Goal: Task Accomplishment & Management: Manage account settings

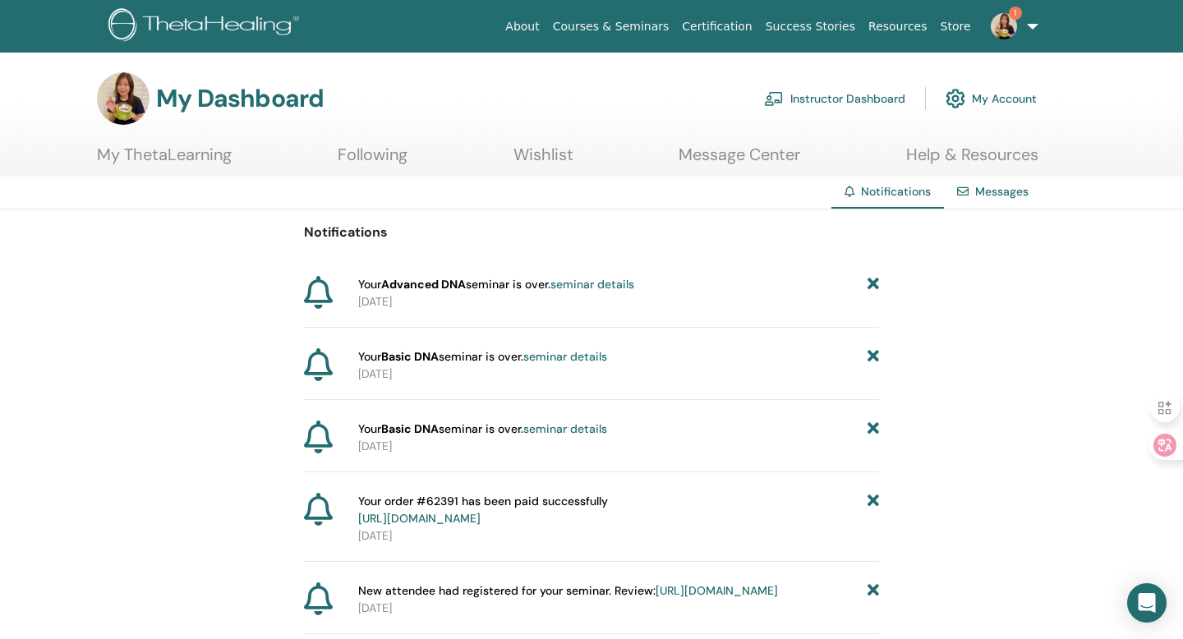
click at [853, 92] on link "Instructor Dashboard" at bounding box center [834, 99] width 141 height 36
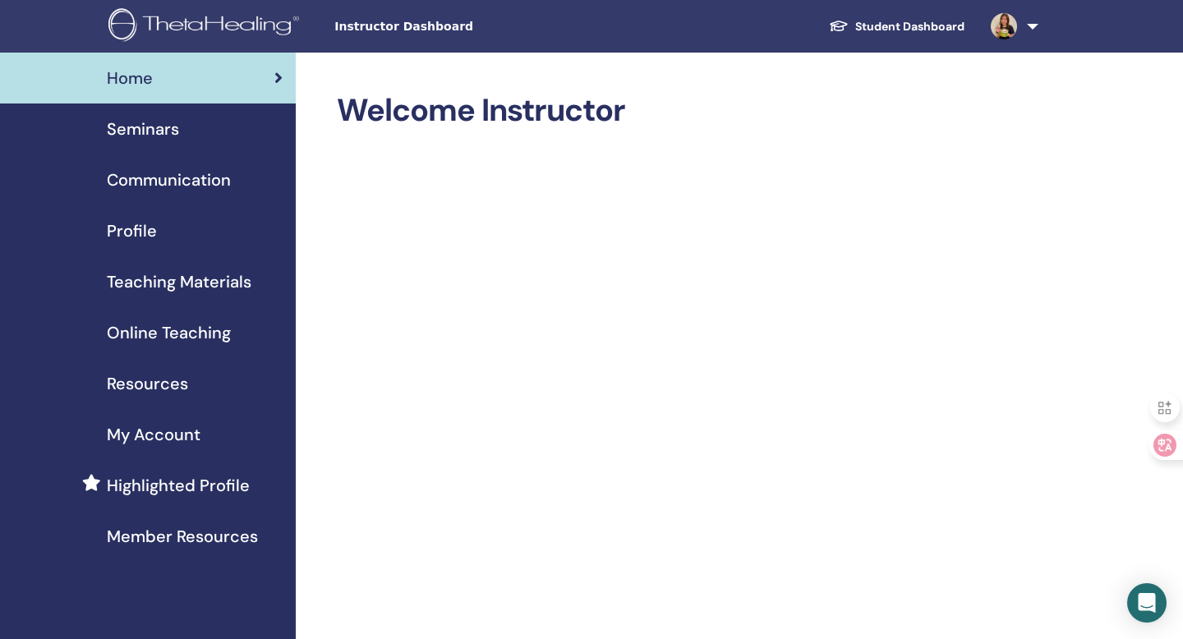
click at [149, 127] on span "Seminars" at bounding box center [143, 129] width 72 height 25
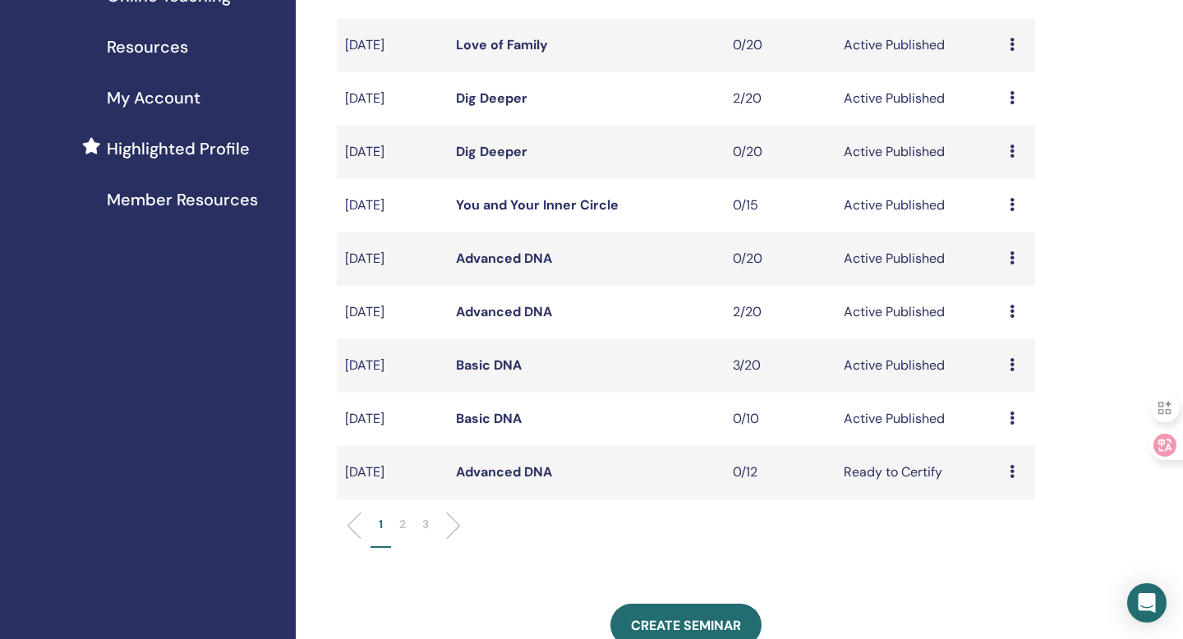
scroll to position [344, 0]
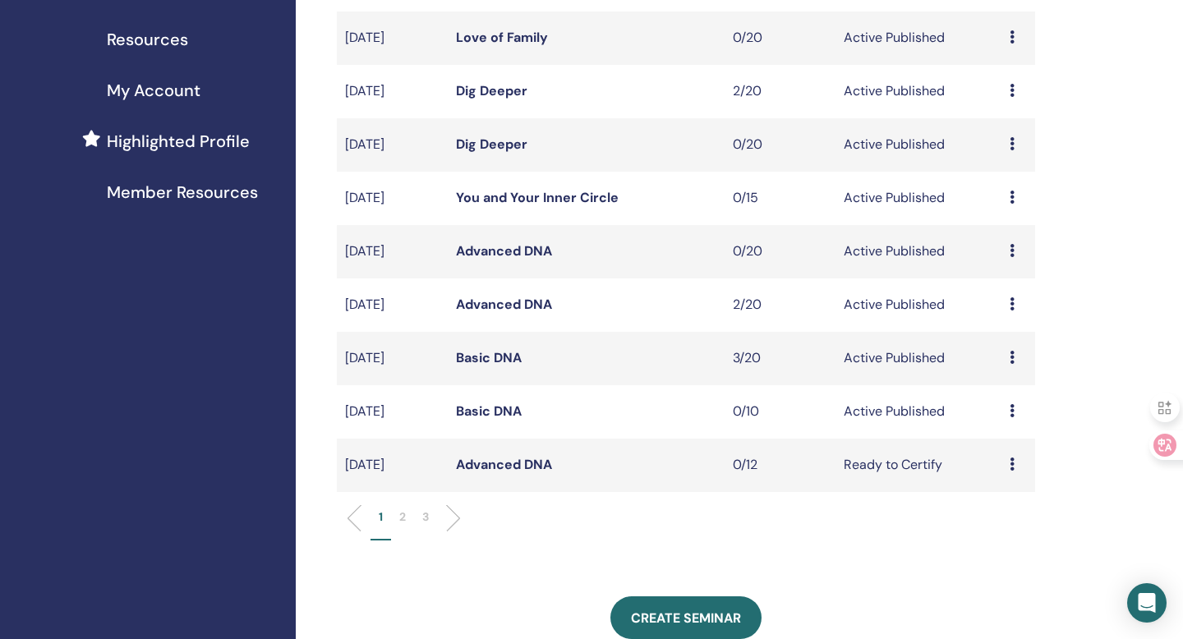
click at [512, 360] on link "Basic DNA" at bounding box center [489, 357] width 66 height 17
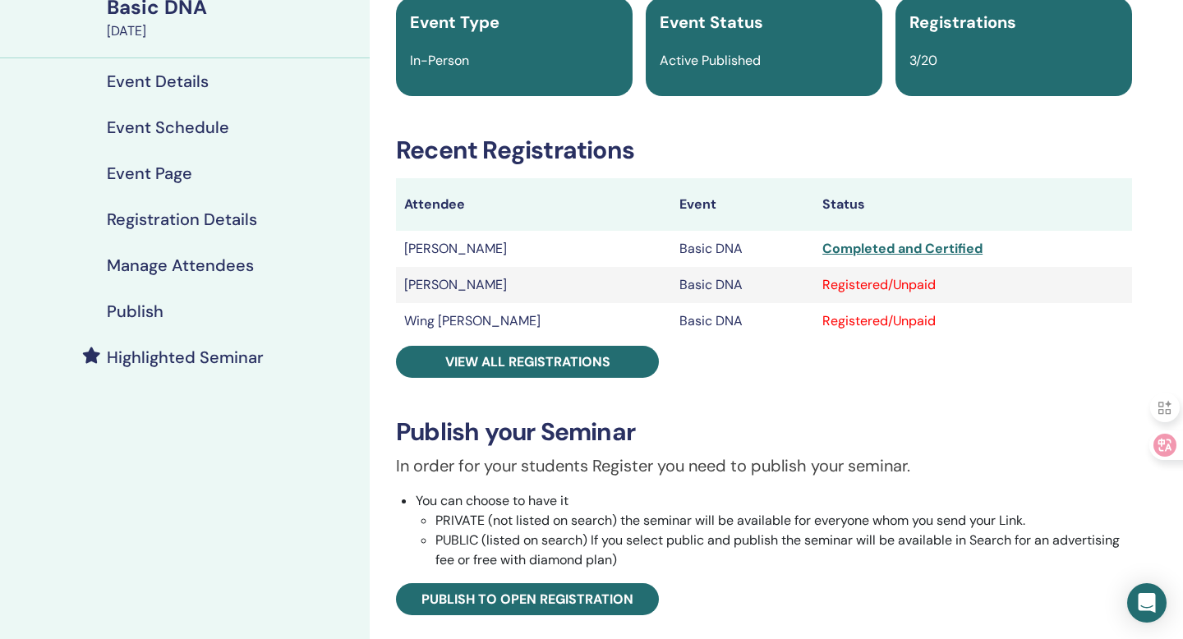
scroll to position [138, 0]
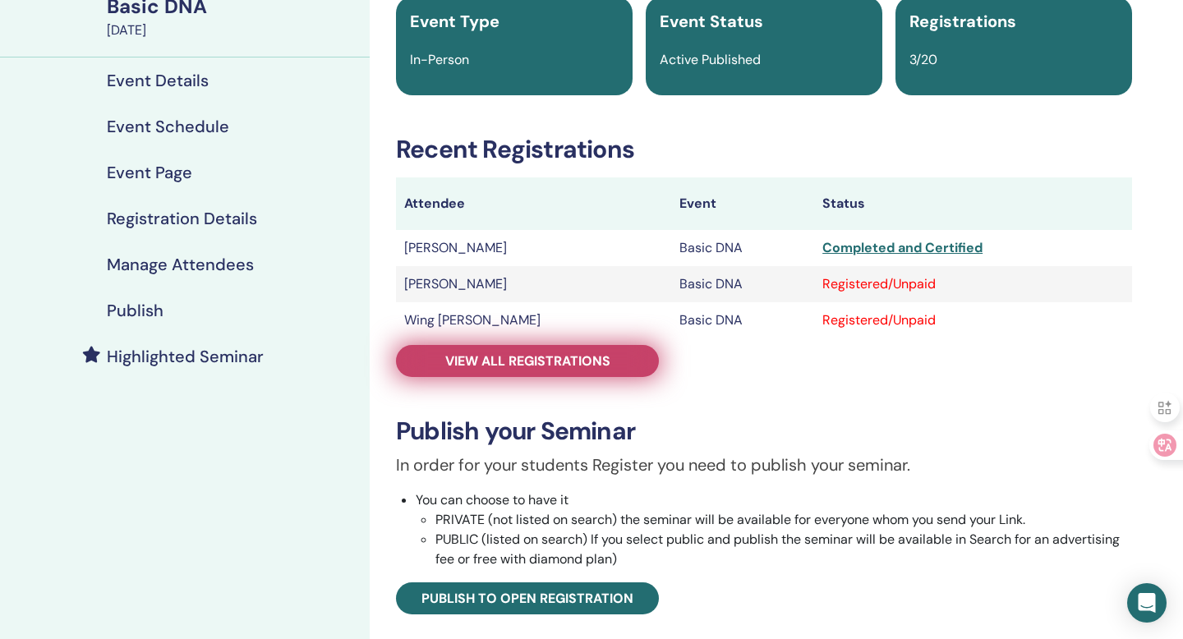
click at [532, 366] on span "View all registrations" at bounding box center [527, 360] width 165 height 17
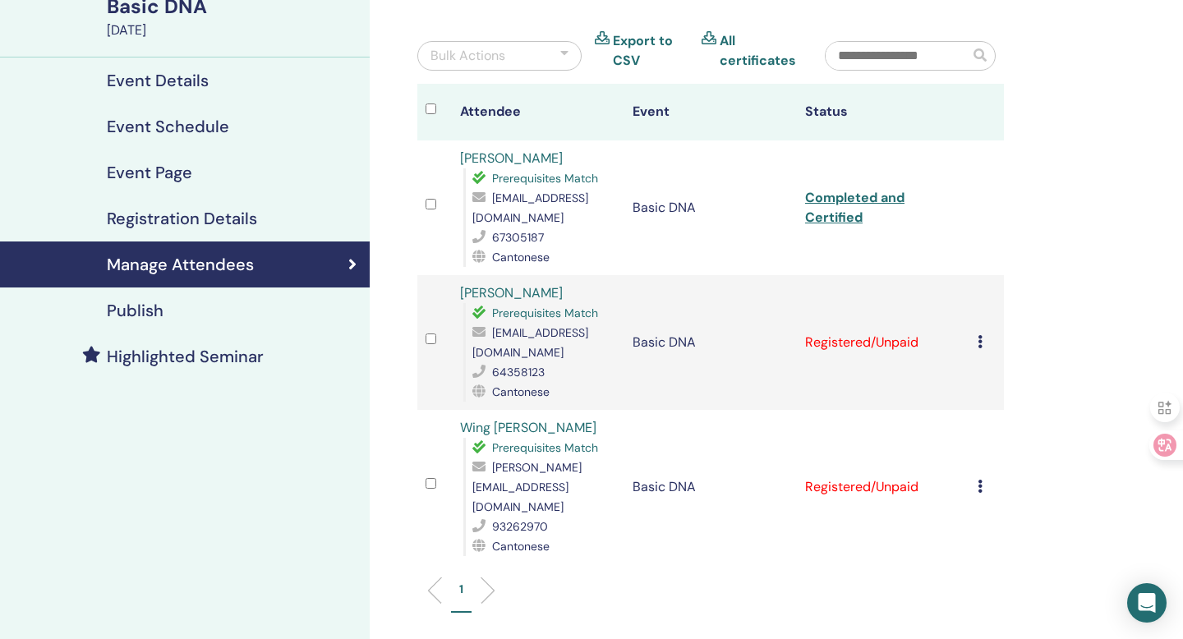
click at [978, 343] on icon at bounding box center [980, 341] width 5 height 13
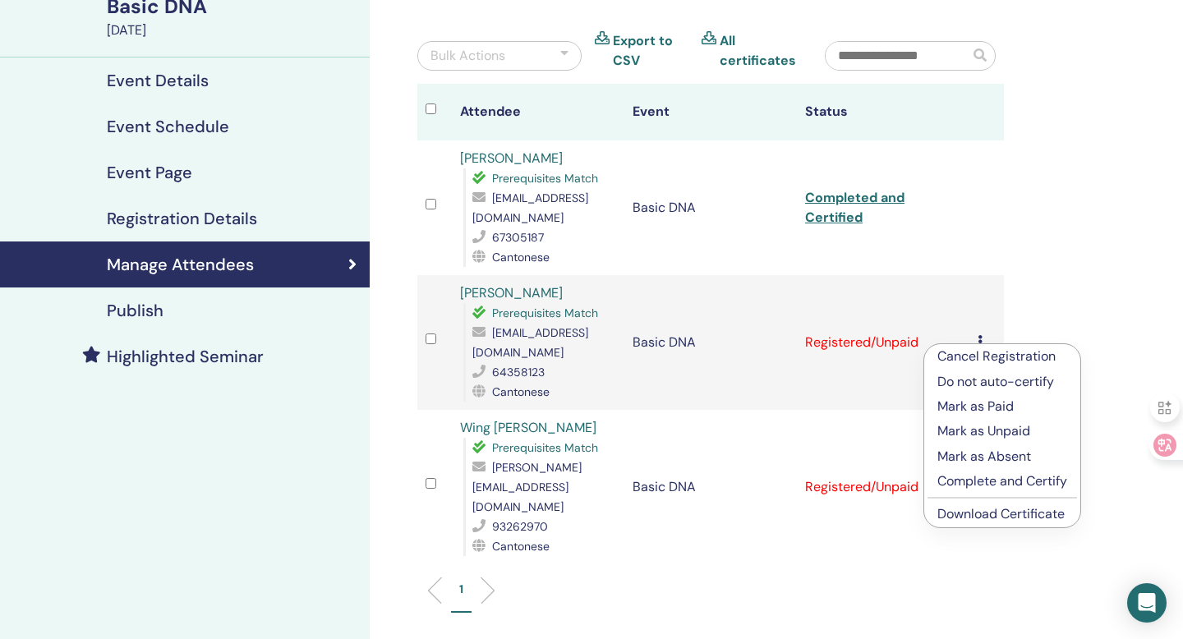
click at [986, 513] on link "Download Certificate" at bounding box center [1000, 513] width 127 height 17
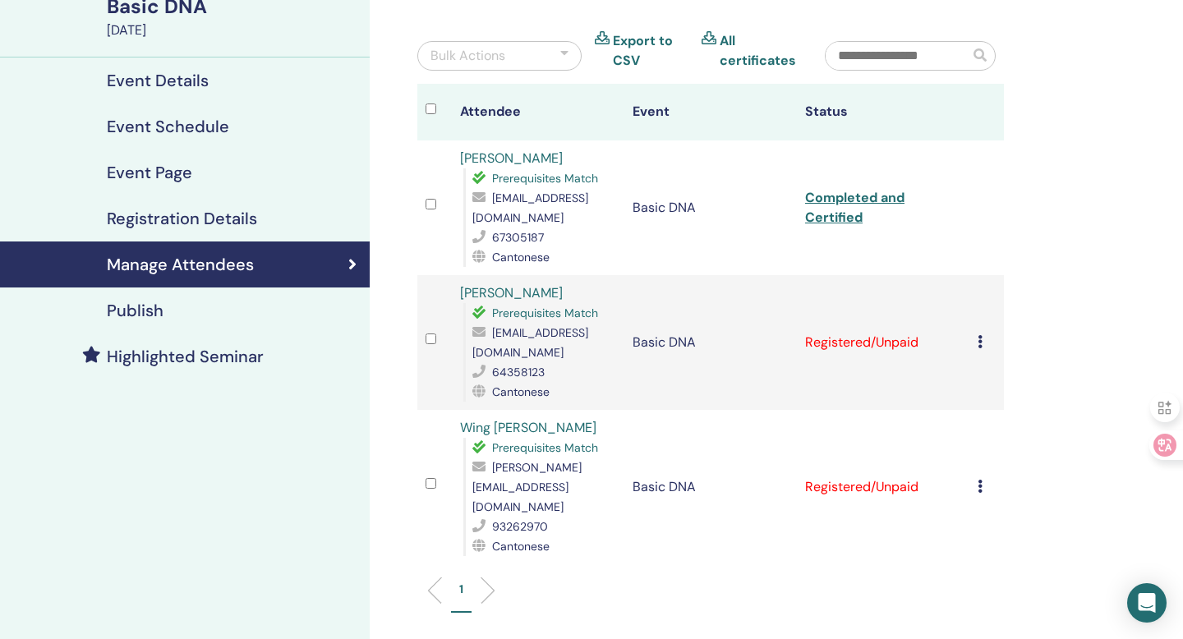
click at [976, 475] on td "Cancel Registration Do not auto-certify Mark as Paid Mark as Unpaid Mark as Abs…" at bounding box center [986, 487] width 35 height 154
click at [979, 480] on icon at bounding box center [980, 486] width 5 height 13
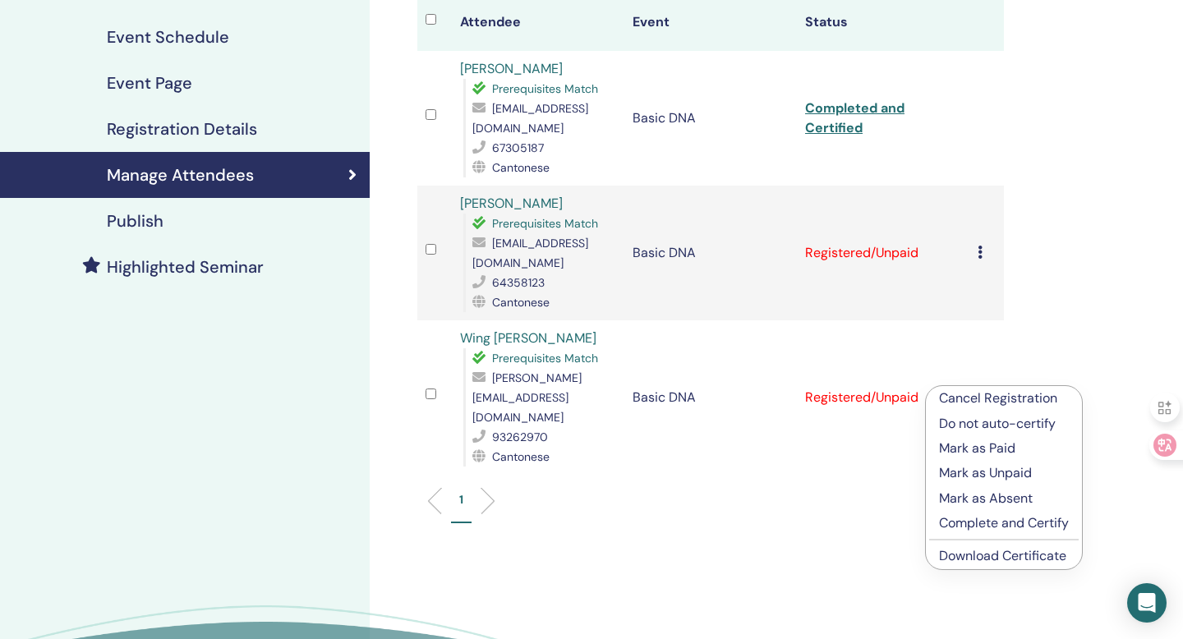
scroll to position [236, 0]
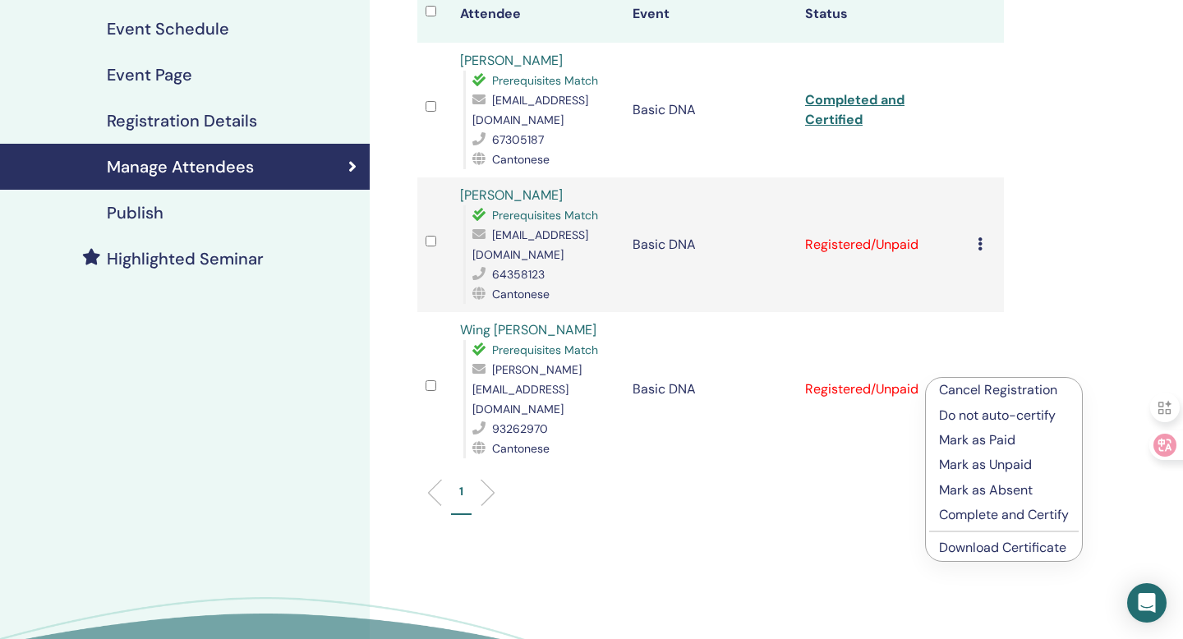
click at [997, 553] on link "Download Certificate" at bounding box center [1002, 547] width 127 height 17
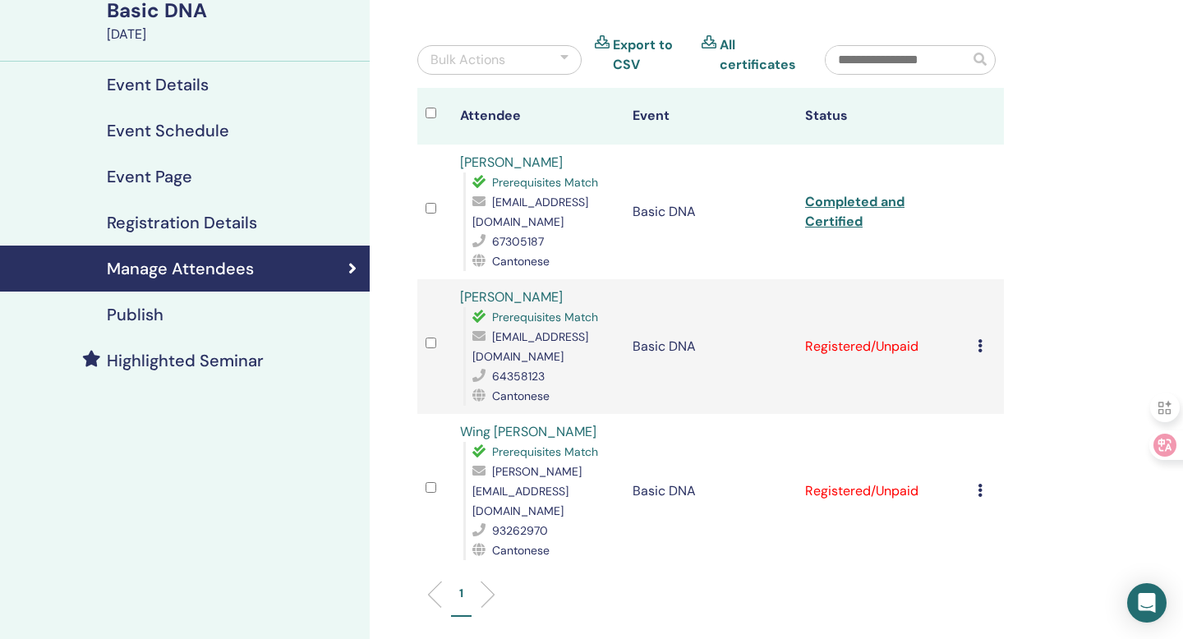
scroll to position [0, 0]
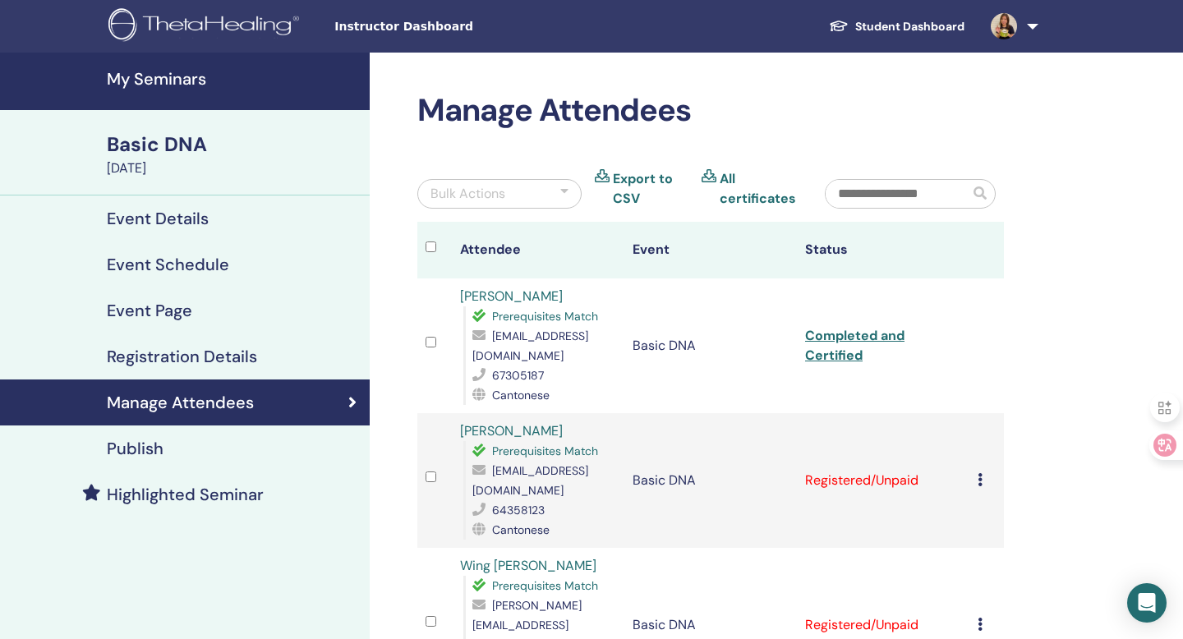
click at [153, 96] on link "My Seminars" at bounding box center [185, 82] width 370 height 58
